Goal: Transaction & Acquisition: Purchase product/service

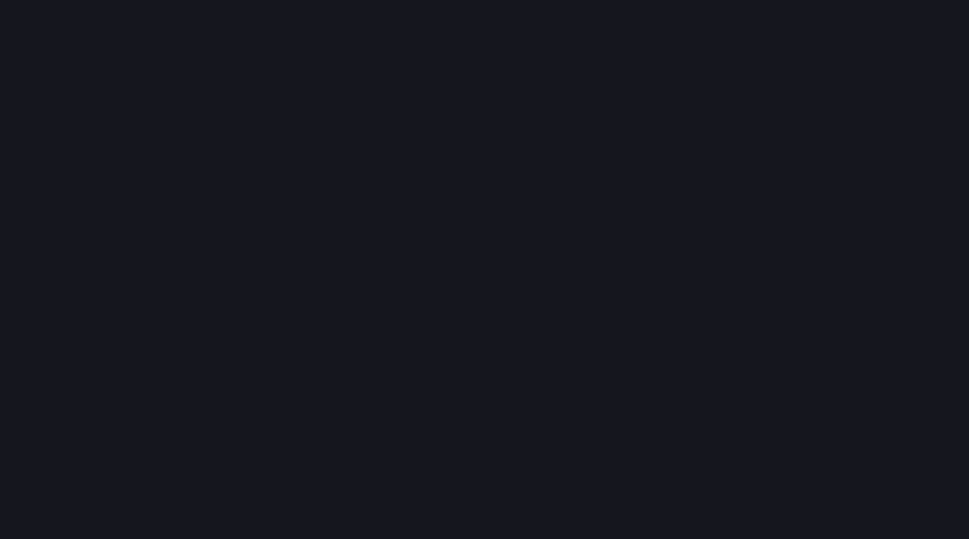
scroll to position [554, 985]
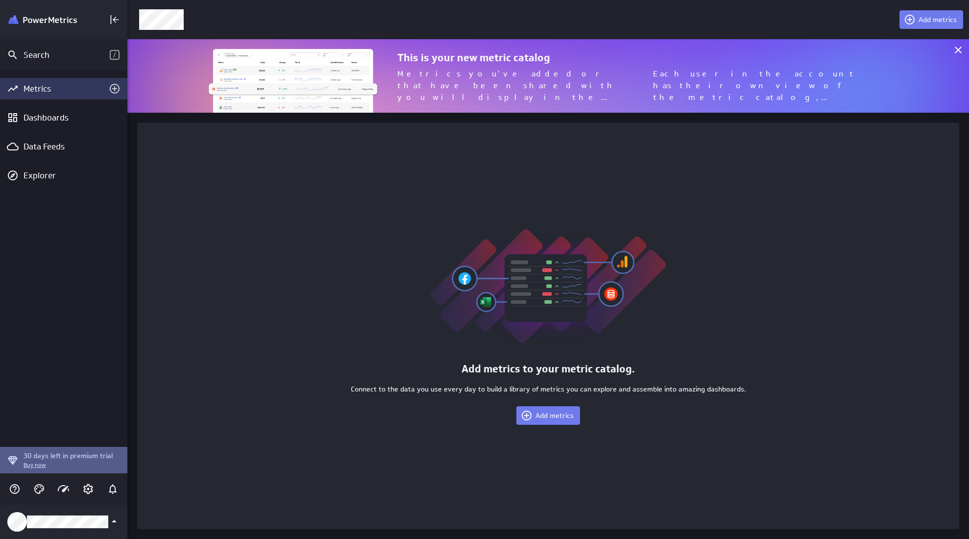
scroll to position [554, 857]
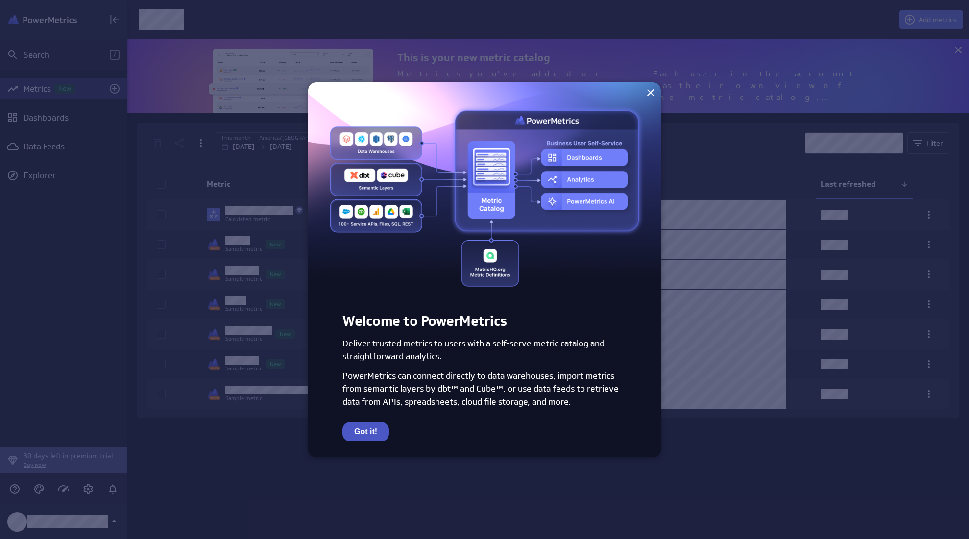
click at [352, 438] on button "Got it!" at bounding box center [366, 432] width 47 height 20
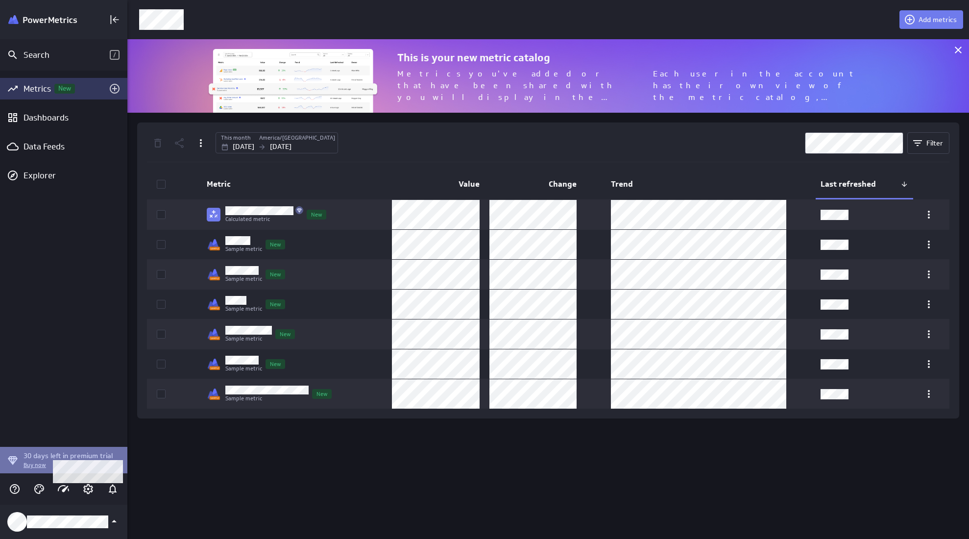
drag, startPoint x: 84, startPoint y: 485, endPoint x: 74, endPoint y: 463, distance: 24.6
click at [74, 463] on p "Buy now" at bounding box center [68, 465] width 89 height 8
click at [93, 489] on icon "Account and settings" at bounding box center [88, 489] width 12 height 12
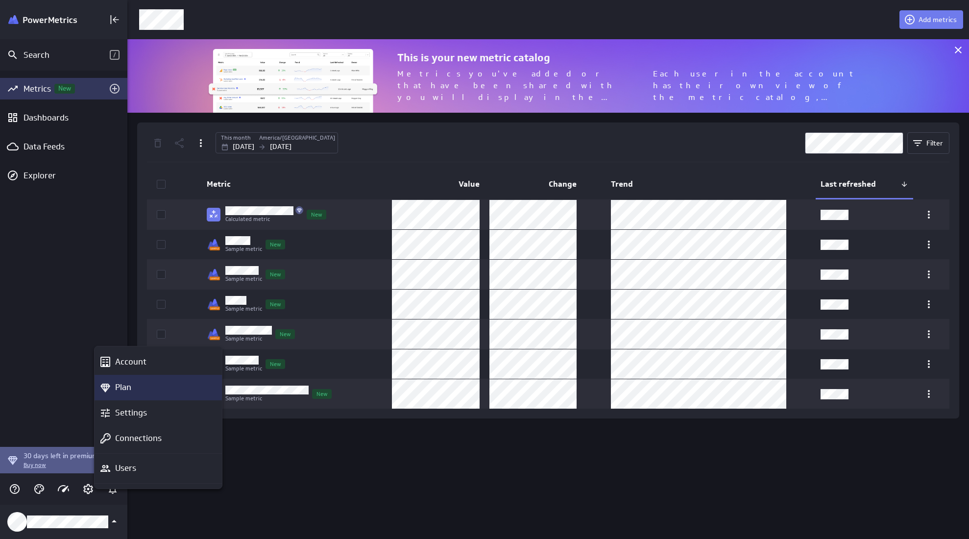
click at [158, 392] on div "Plan" at bounding box center [162, 387] width 103 height 12
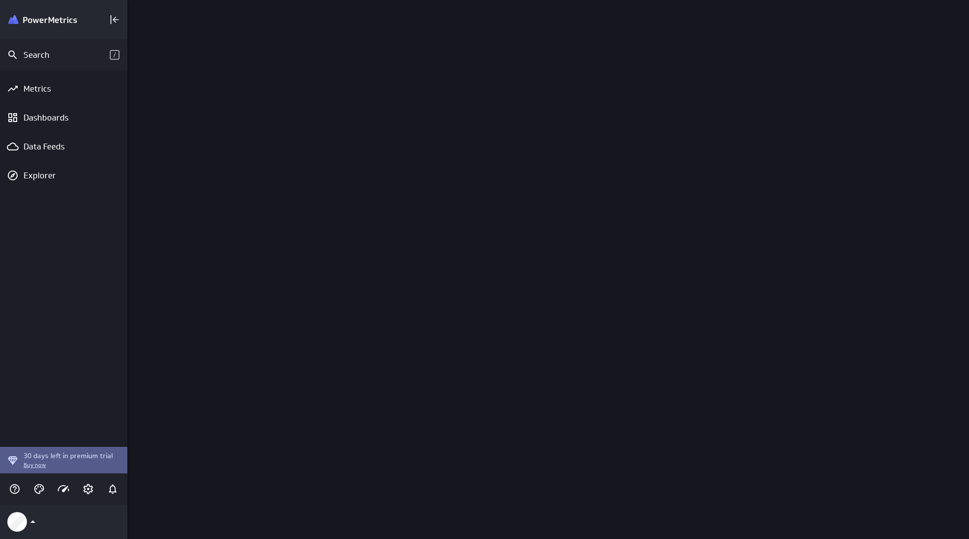
scroll to position [554, 857]
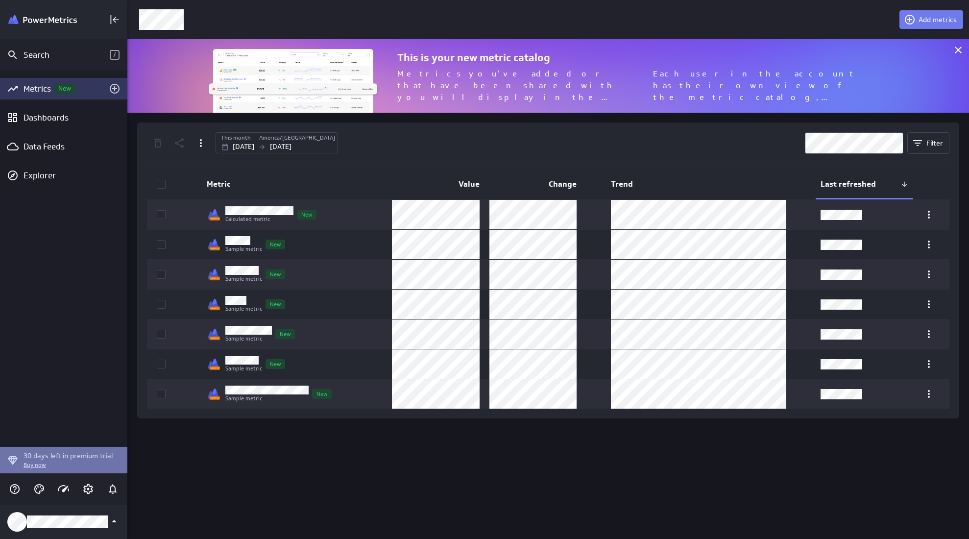
scroll to position [554, 857]
click at [84, 489] on icon "Account and settings" at bounding box center [88, 489] width 12 height 12
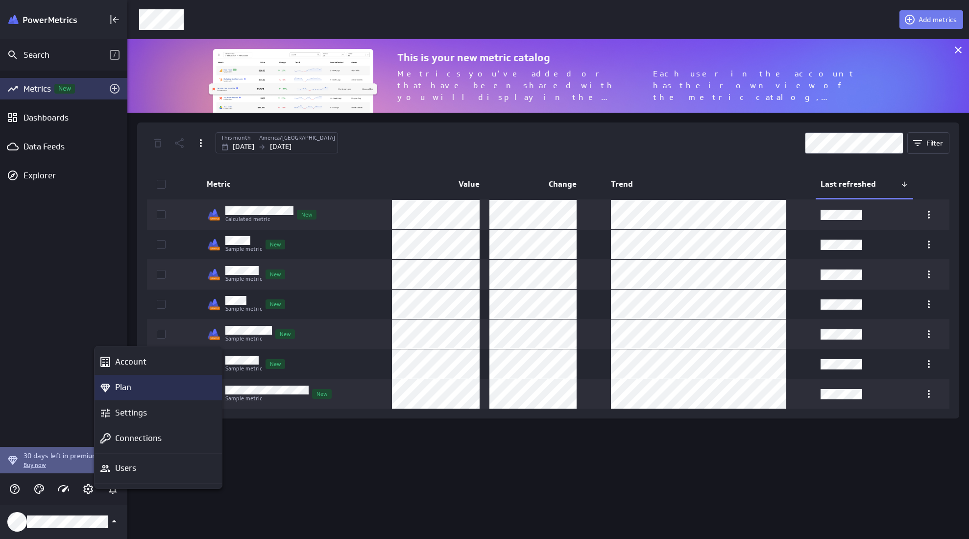
click at [153, 386] on div "Plan" at bounding box center [162, 387] width 103 height 12
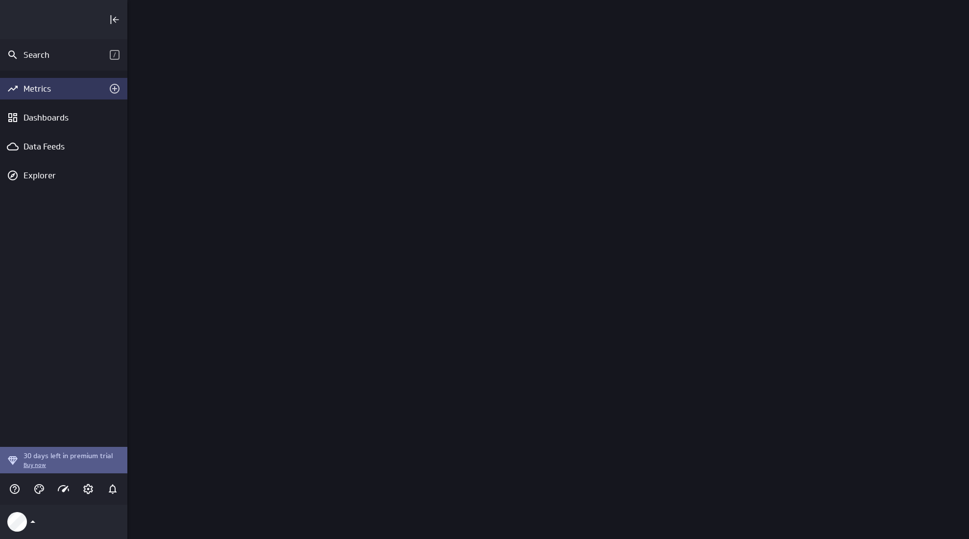
click at [80, 486] on div "Main Menu" at bounding box center [88, 489] width 17 height 17
click at [86, 488] on icon "Account and settings" at bounding box center [88, 489] width 12 height 12
